Goal: Information Seeking & Learning: Compare options

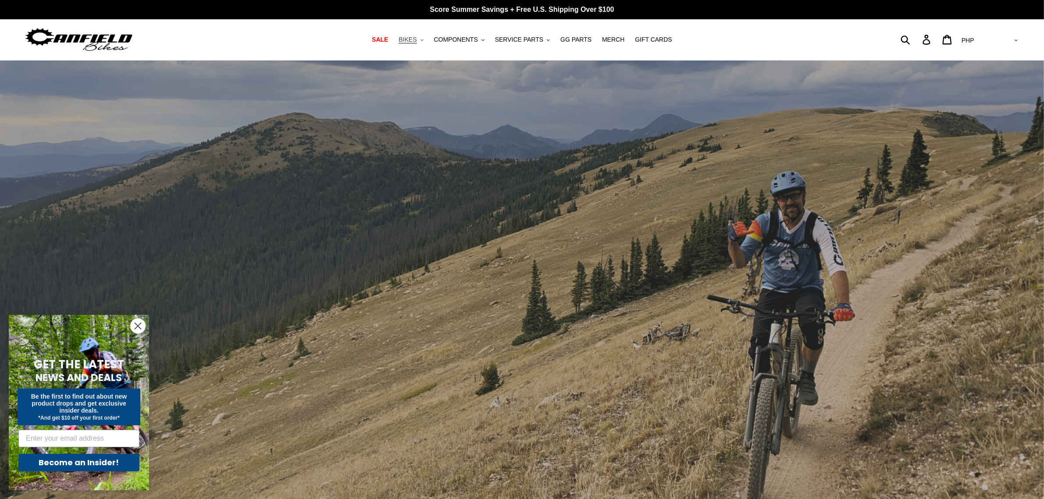
click at [412, 39] on span "BIKES" at bounding box center [407, 39] width 18 height 7
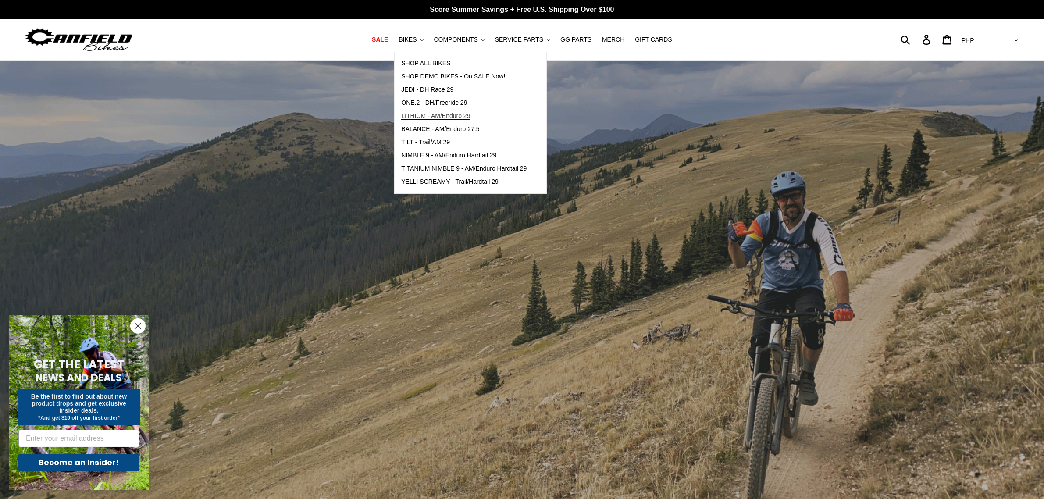
click at [446, 115] on span "LITHIUM - AM/Enduro 29" at bounding box center [435, 115] width 69 height 7
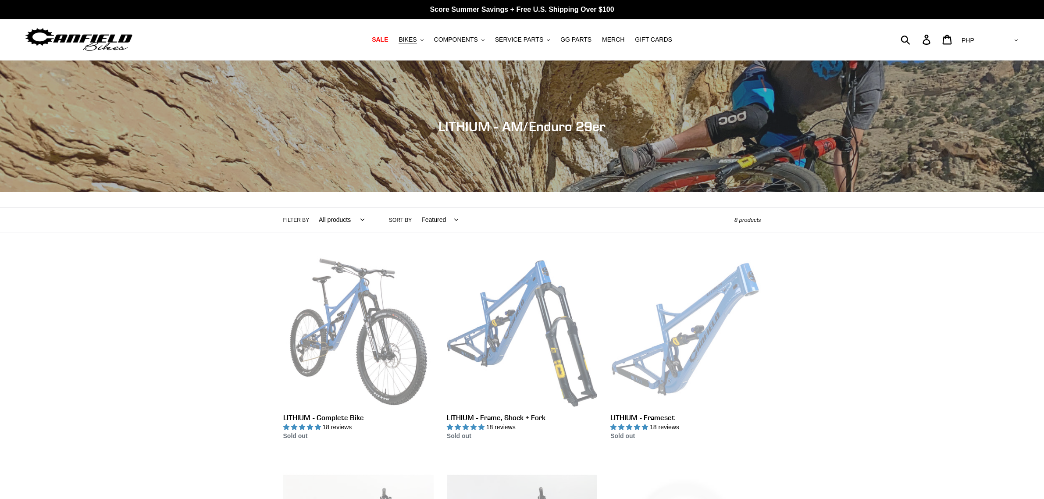
scroll to position [164, 0]
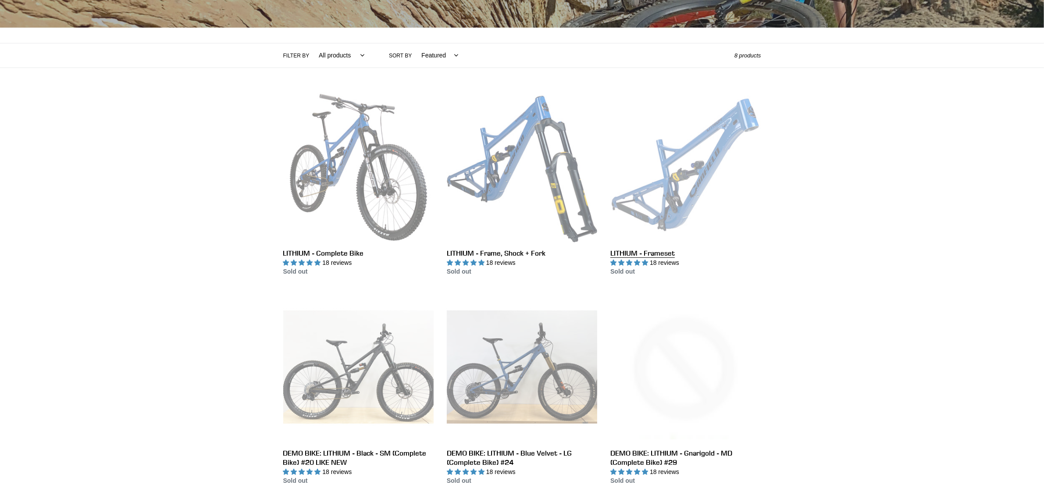
click at [665, 171] on link "LITHIUM - Frameset" at bounding box center [685, 184] width 150 height 185
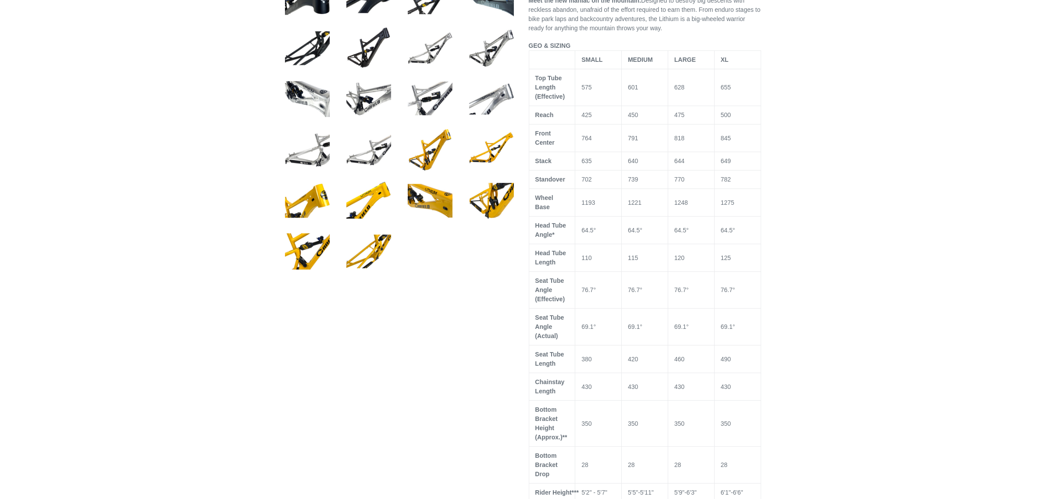
select select "highest-rating"
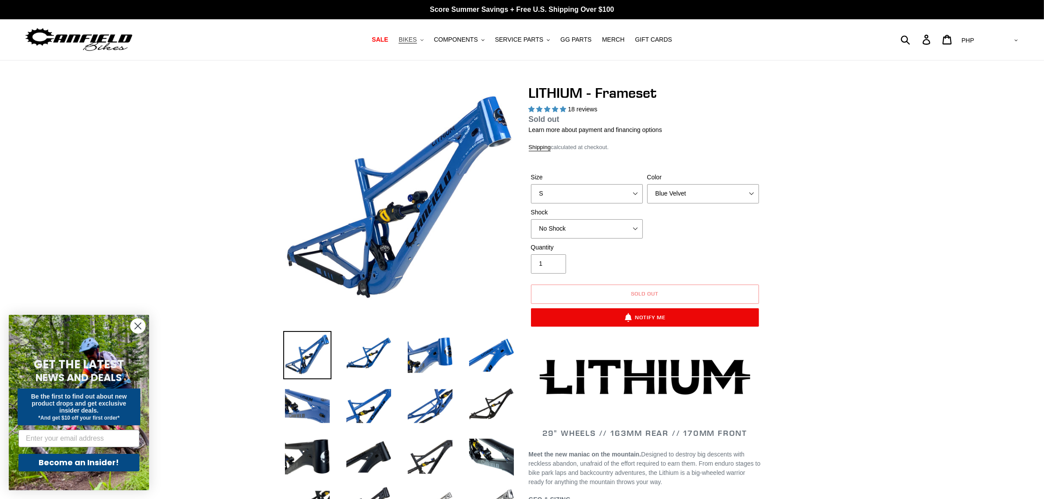
click at [423, 40] on icon ".cls-1{fill:#231f20}" at bounding box center [421, 40] width 3 height 3
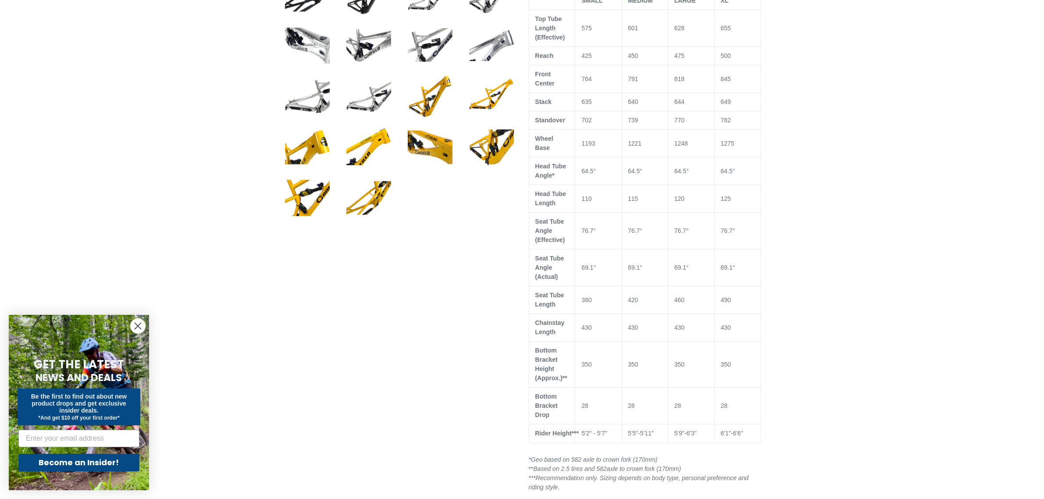
scroll to position [493, 0]
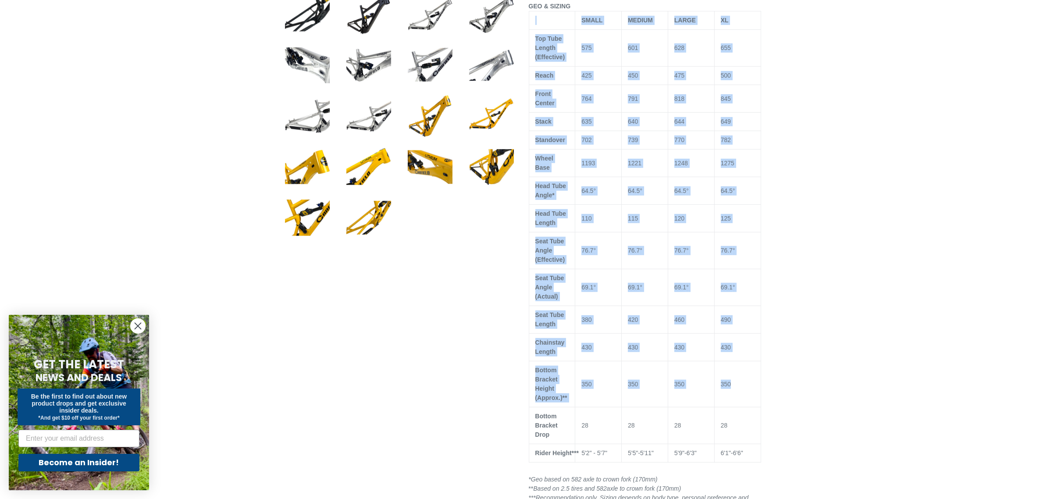
drag, startPoint x: 551, startPoint y: 17, endPoint x: 803, endPoint y: 344, distance: 412.7
click at [741, 384] on tbody "SMALL MEDIUM LARGE XL Top Tube Length (Effective) 575 601 628 655 Reach 425 450…" at bounding box center [645, 236] width 232 height 451
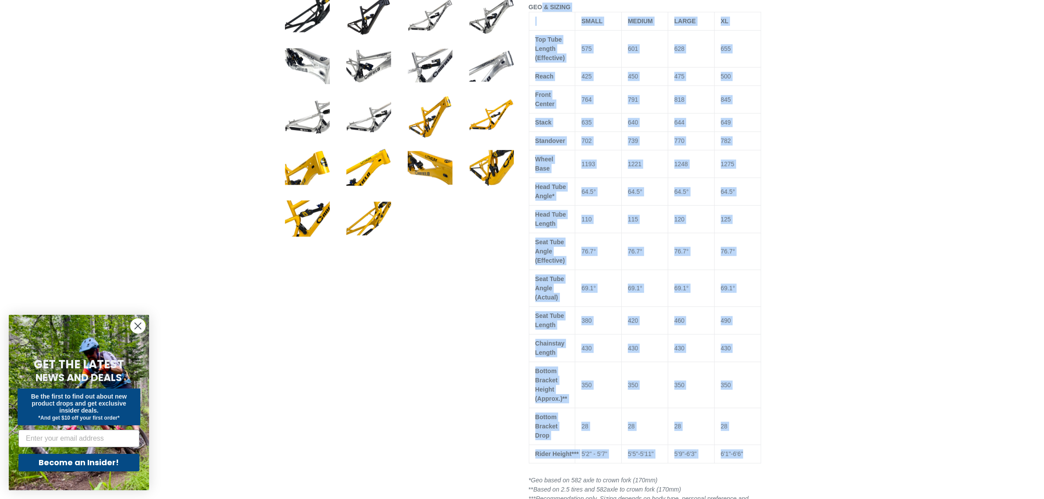
drag, startPoint x: 540, startPoint y: 10, endPoint x: 752, endPoint y: 444, distance: 483.4
copy div "& SIZING SMALL MEDIUM LARGE XL Top Tube Length (Effective) 575 601 628 655 Reac…"
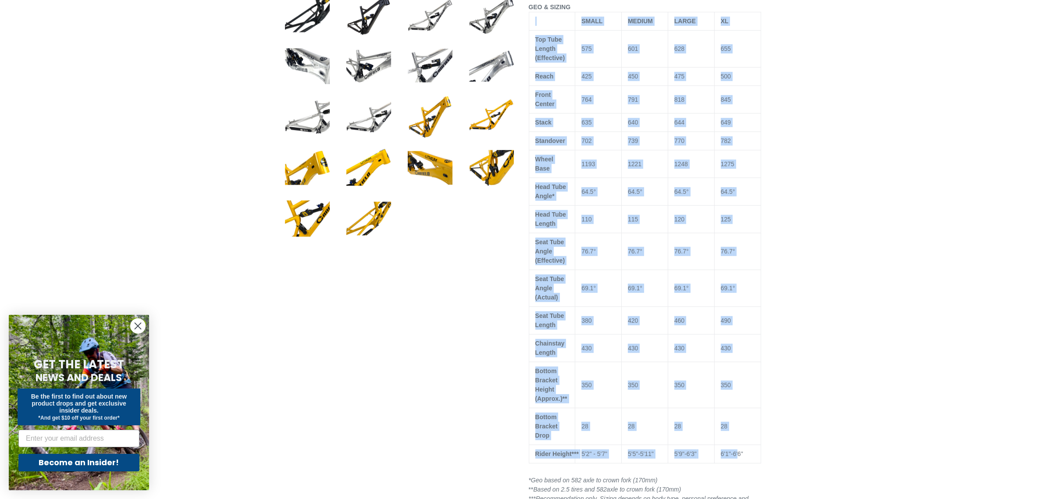
drag, startPoint x: 544, startPoint y: 18, endPoint x: 739, endPoint y: 445, distance: 469.2
click at [739, 445] on tbody "SMALL MEDIUM LARGE XL Top Tube Length (Effective) 575 601 628 655 Reach 425 450…" at bounding box center [645, 237] width 232 height 451
copy tbody "SMALL MEDIUM LARGE XL Top Tube Length (Effective) 575 601 628 655 Reach 425 450…"
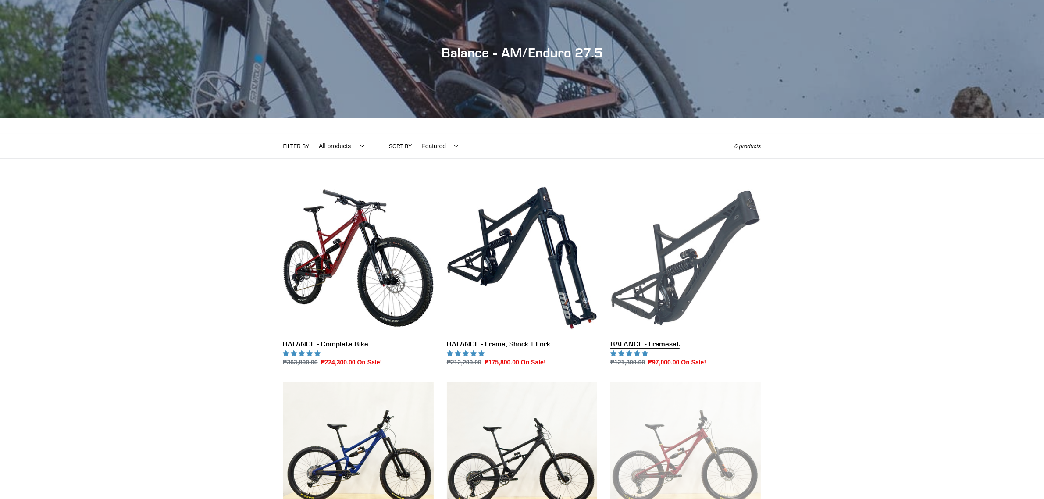
scroll to position [164, 0]
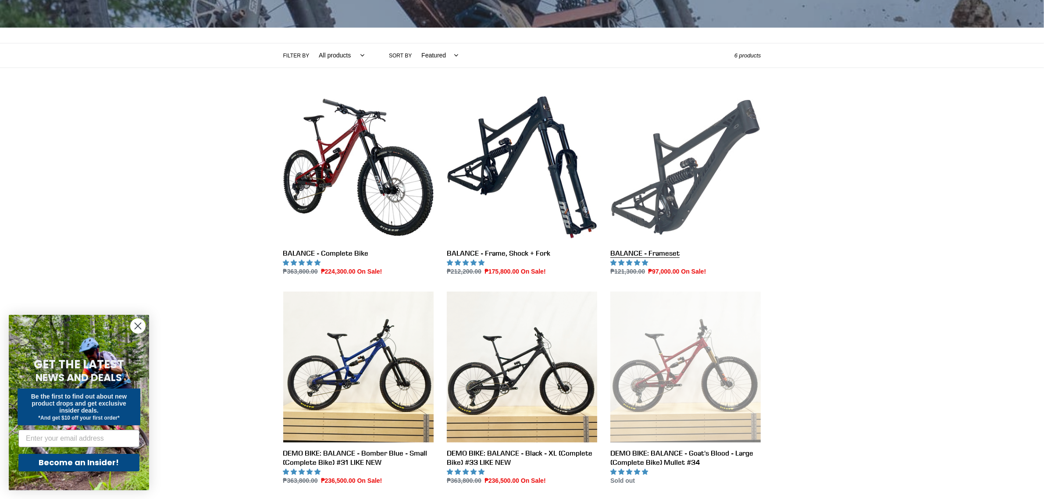
click at [704, 210] on link "BALANCE - Frameset" at bounding box center [685, 184] width 150 height 185
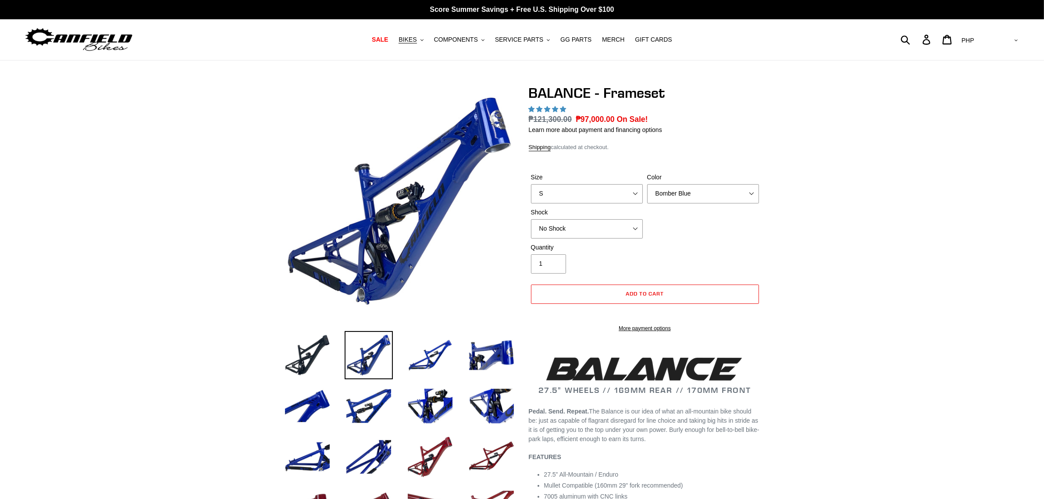
select select "XL"
click at [531, 184] on select "S M L XL" at bounding box center [587, 193] width 112 height 19
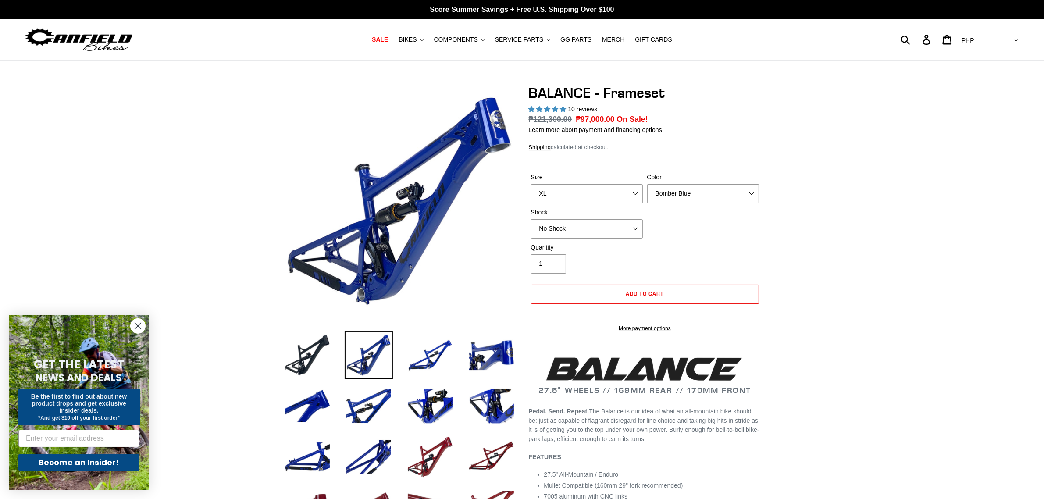
select select "highest-rating"
click at [721, 193] on select "Bomber Blue Goat's Blood Stealth Black" at bounding box center [703, 193] width 112 height 19
click at [647, 184] on select "Bomber Blue Goat's Blood Stealth Black" at bounding box center [703, 193] width 112 height 19
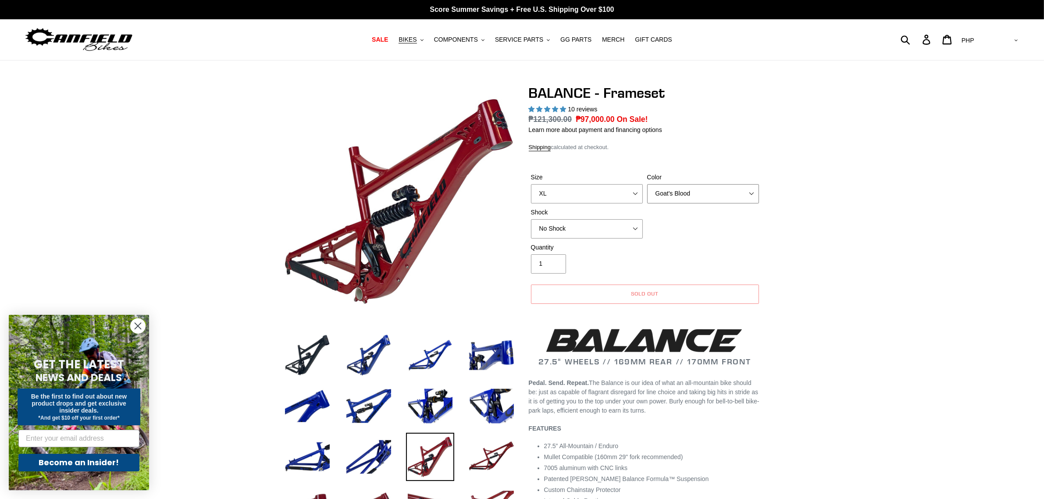
click at [729, 199] on select "Bomber Blue Goat's Blood Stealth Black" at bounding box center [703, 193] width 112 height 19
select select "Stealth Black"
click at [647, 184] on select "Bomber Blue Goat's Blood Stealth Black" at bounding box center [703, 193] width 112 height 19
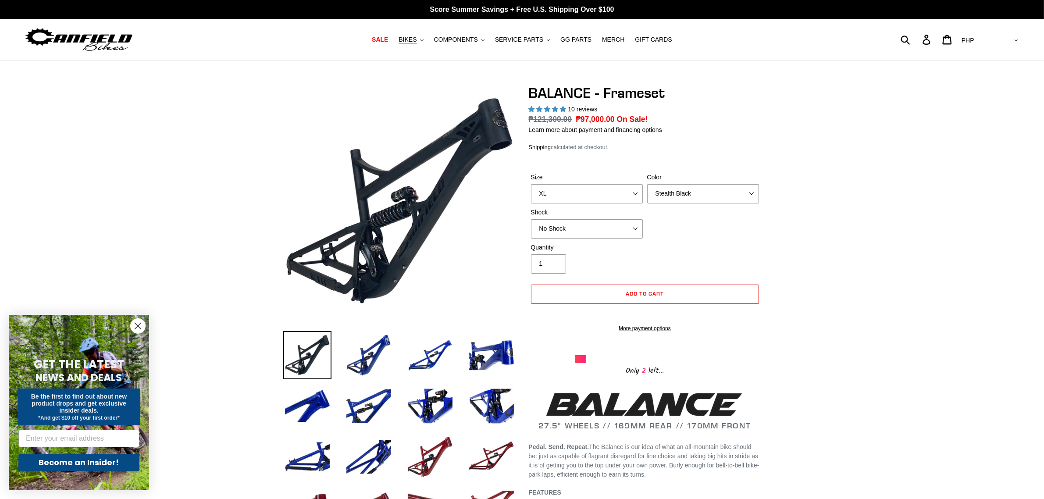
drag, startPoint x: 998, startPoint y: 38, endPoint x: 999, endPoint y: 47, distance: 9.2
click at [999, 38] on select "AED AFN ALL AMD ANG AUD AWG AZN BAM BBD BDT BGN BIF BND BOB BSD BWP BZD CAD CDF…" at bounding box center [989, 40] width 62 height 16
select select "USD"
click at [993, 32] on select "AED AFN ALL AMD ANG AUD AWG AZN BAM BBD BDT BGN BIF BND BOB BSD BWP BZD CAD CDF…" at bounding box center [989, 40] width 62 height 16
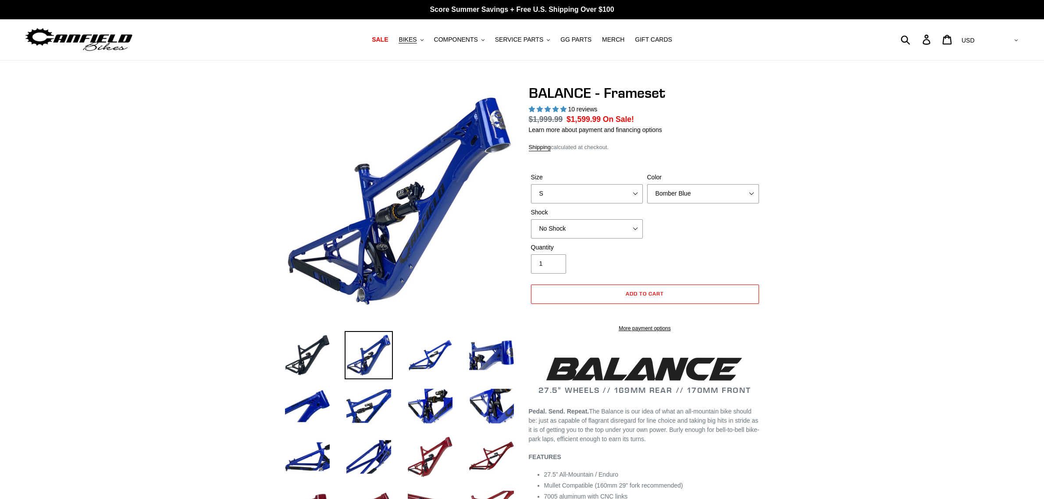
select select "highest-rating"
